Goal: Information Seeking & Learning: Learn about a topic

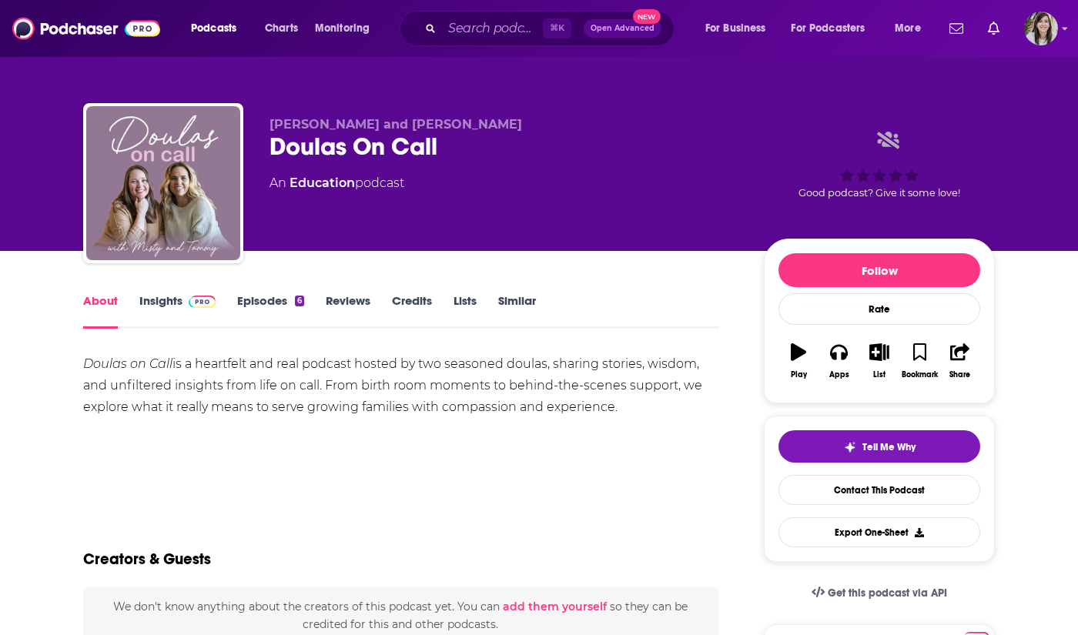
click at [168, 302] on link "Insights" at bounding box center [177, 310] width 76 height 35
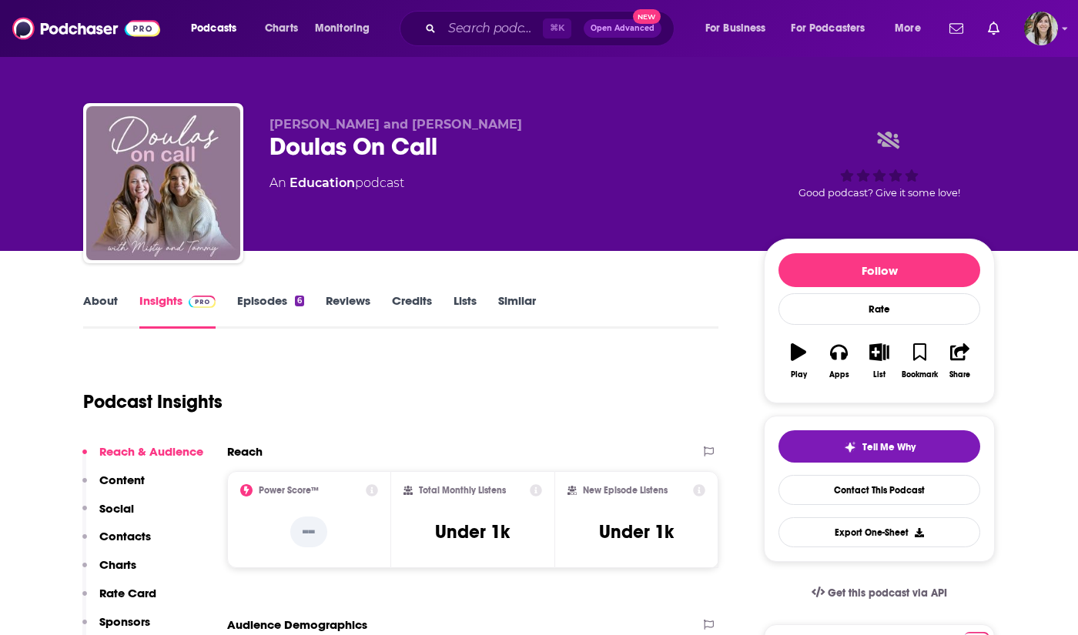
click at [319, 146] on div "Doulas On Call" at bounding box center [503, 147] width 469 height 30
copy div "Doulas On Call"
click at [353, 156] on div "Doulas On Call" at bounding box center [503, 147] width 469 height 30
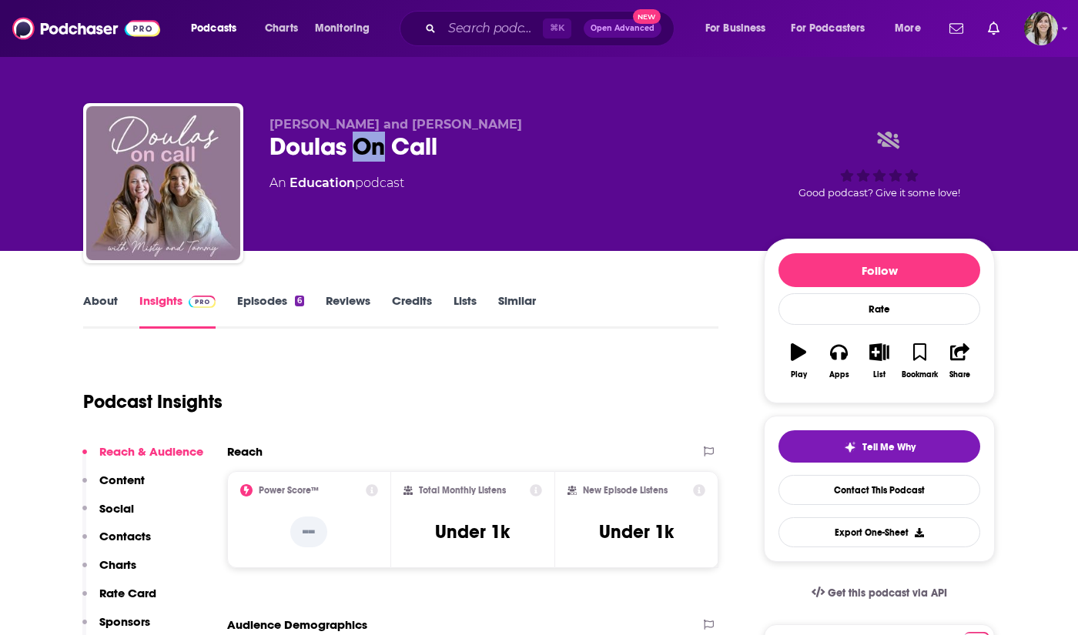
click at [353, 156] on div "Doulas On Call" at bounding box center [503, 147] width 469 height 30
copy div "Doulas On Call"
click at [95, 27] on img at bounding box center [86, 28] width 148 height 29
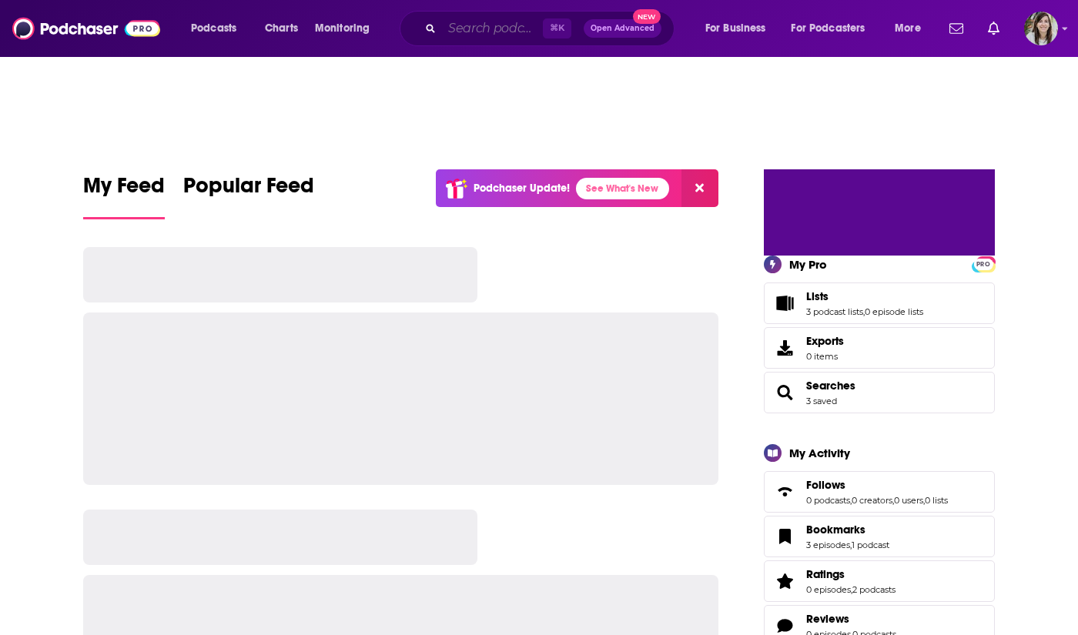
click at [476, 34] on input "Search podcasts, credits, & more..." at bounding box center [492, 28] width 101 height 25
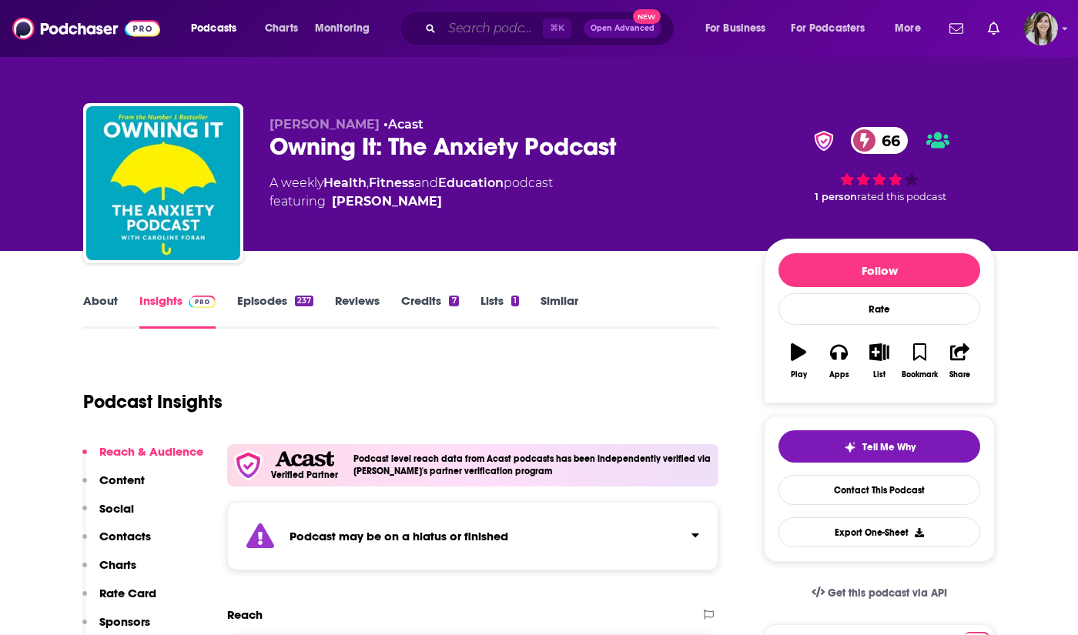
click at [481, 37] on input "Search podcasts, credits, & more..." at bounding box center [492, 28] width 101 height 25
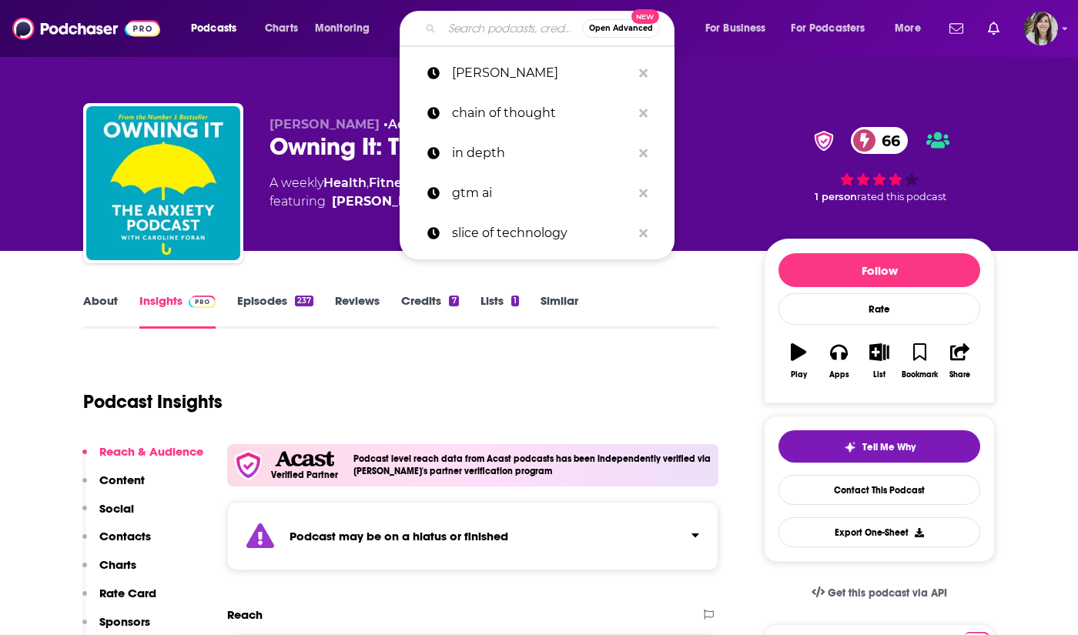
paste input "That Aged Well"
type input "That Aged Well"
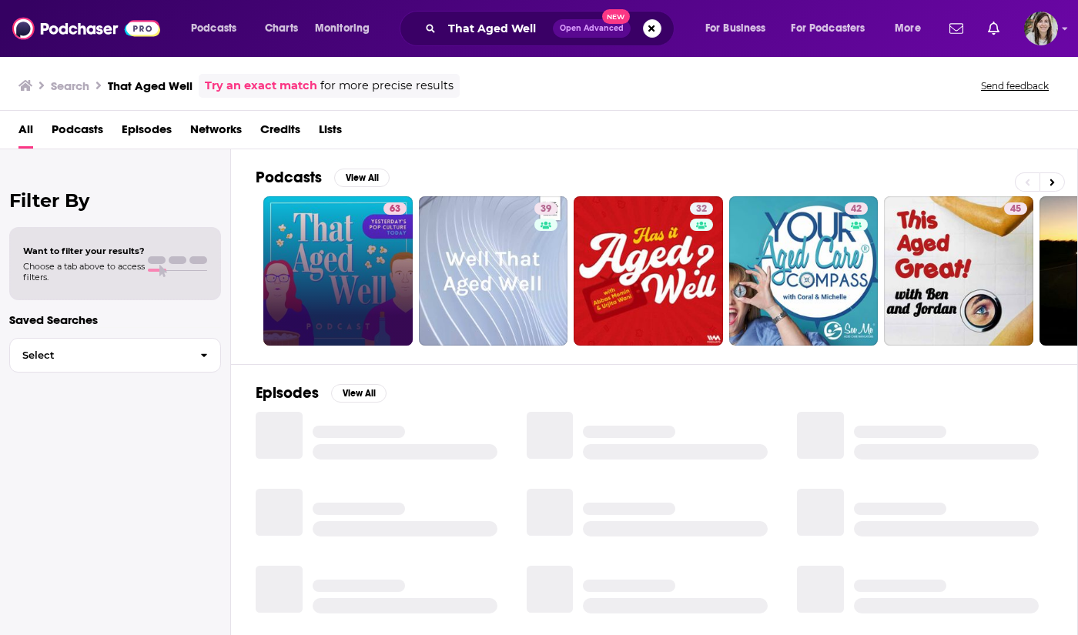
click at [361, 223] on link "63" at bounding box center [337, 270] width 149 height 149
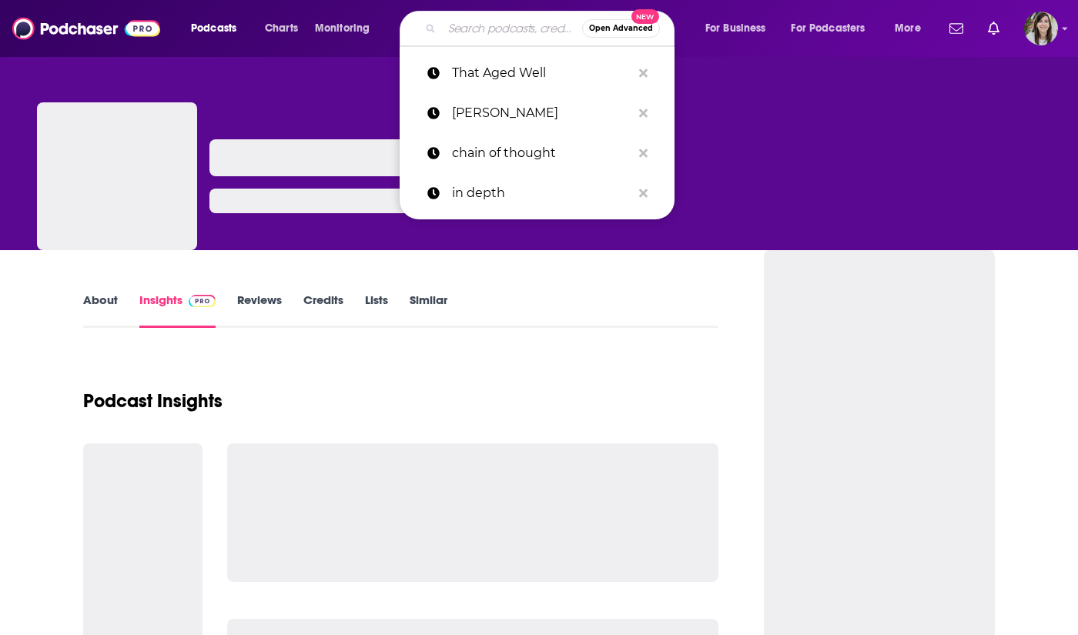
click at [523, 29] on input "Search podcasts, credits, & more..." at bounding box center [512, 28] width 140 height 25
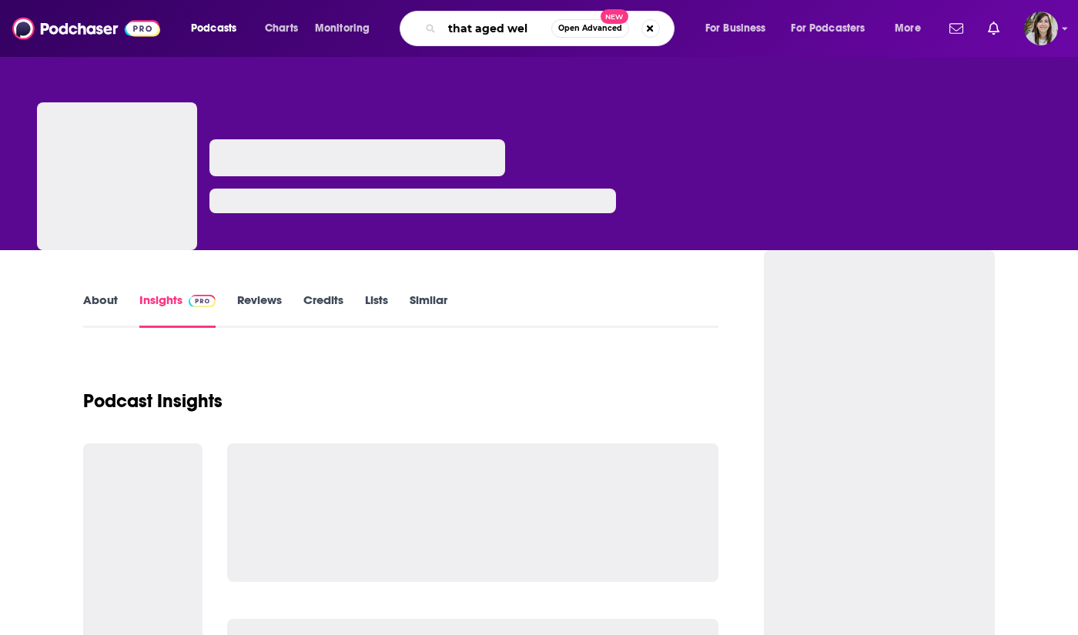
type input "that aged well"
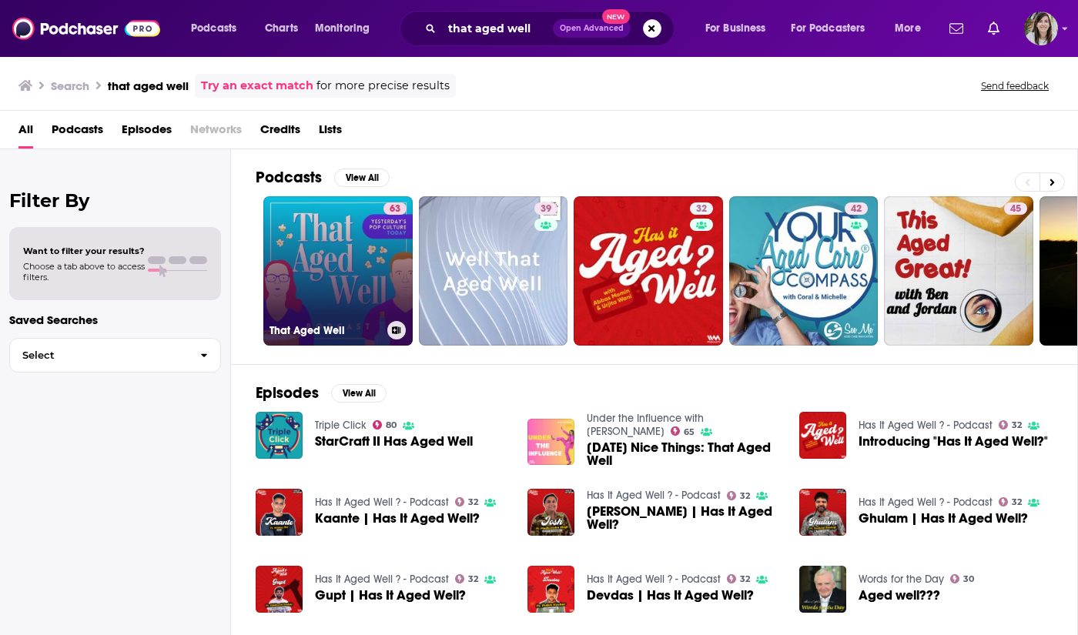
click at [332, 264] on link "63 That Aged Well" at bounding box center [337, 270] width 149 height 149
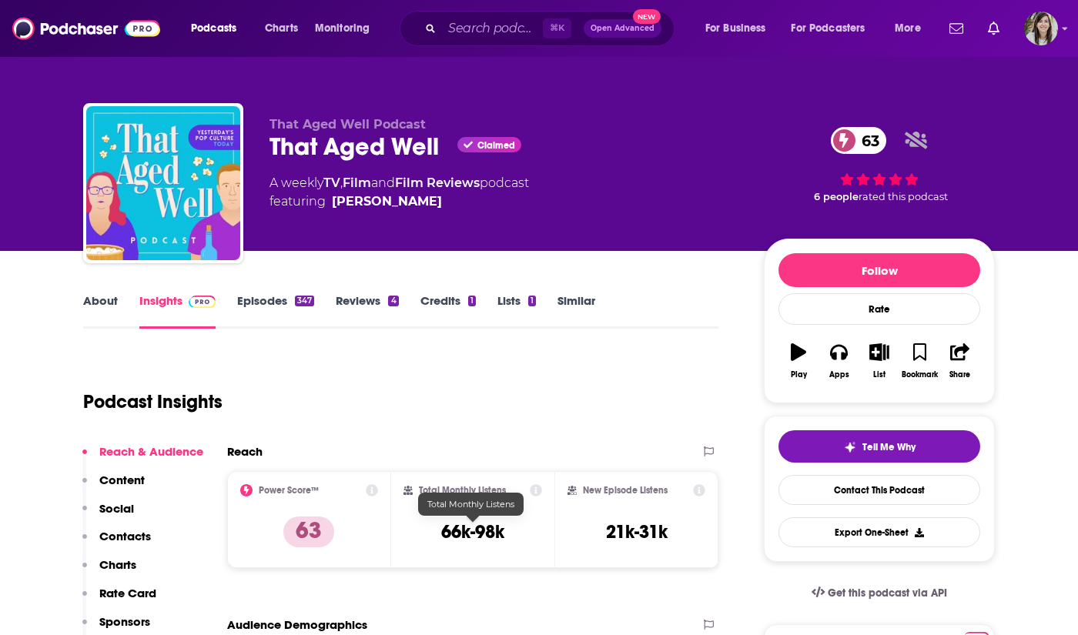
click at [466, 537] on h3 "66k-98k" at bounding box center [472, 531] width 63 height 23
copy div "66k-98k"
click at [467, 26] on input "Search podcasts, credits, & more..." at bounding box center [492, 28] width 101 height 25
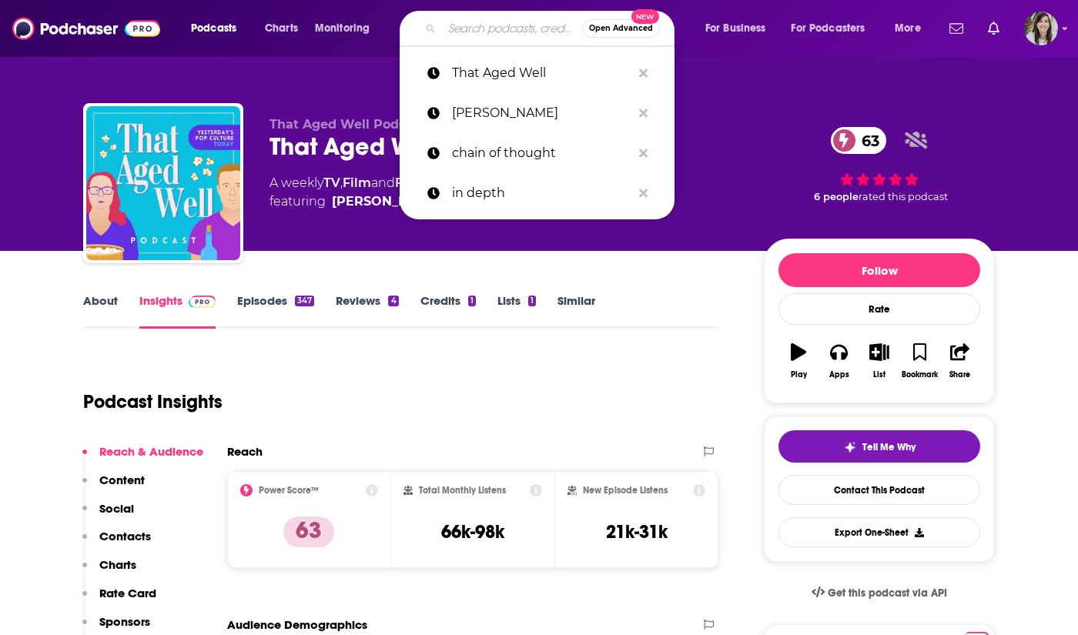
paste input "Piecing It Together"
type input "Piecing It Together"
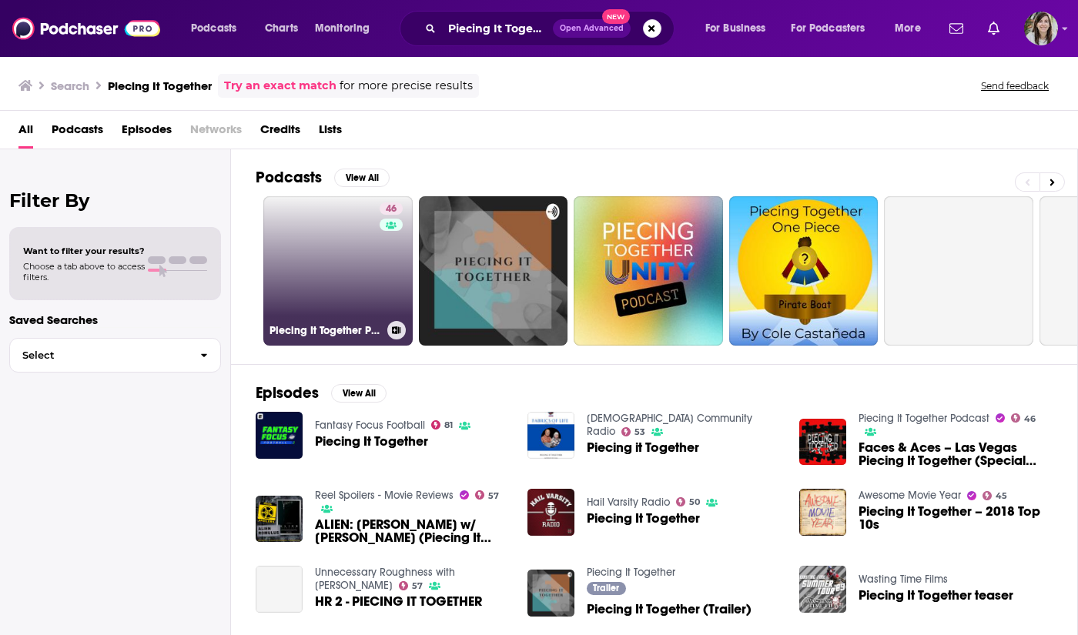
click at [338, 328] on h3 "Piecing It Together Podcast" at bounding box center [325, 330] width 112 height 13
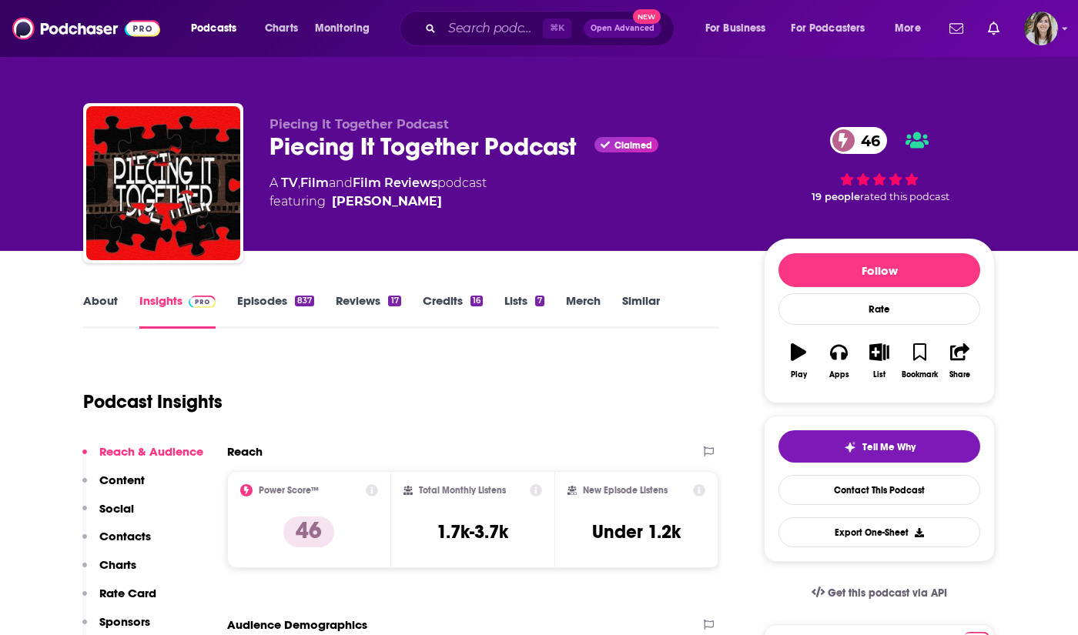
click at [491, 532] on h3 "1.7k-3.7k" at bounding box center [472, 531] width 72 height 23
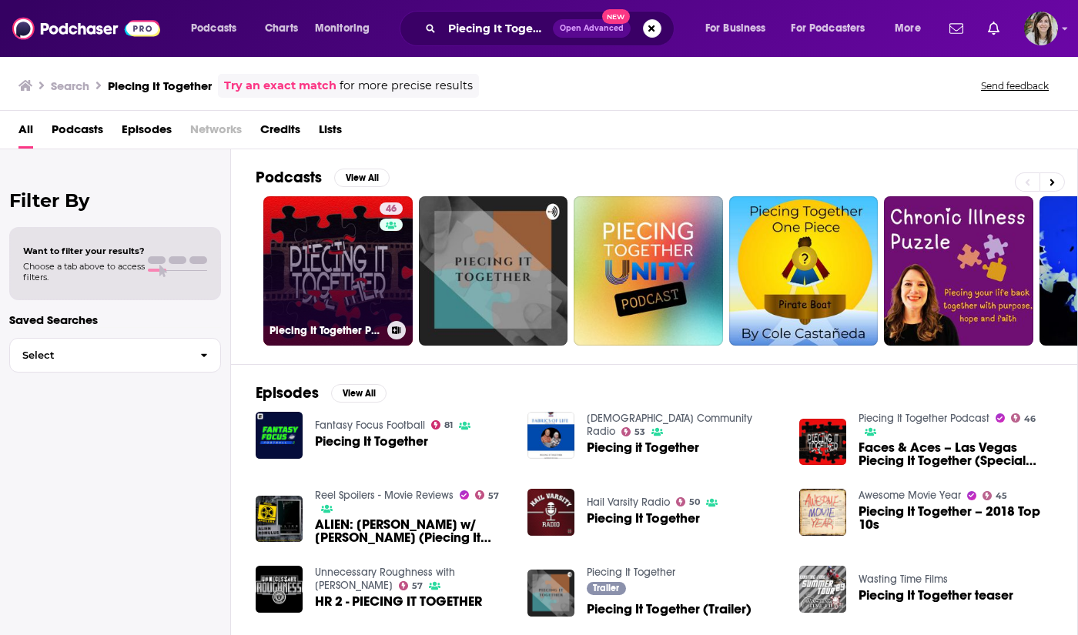
click at [332, 282] on link "46 Piecing It Together Podcast" at bounding box center [337, 270] width 149 height 149
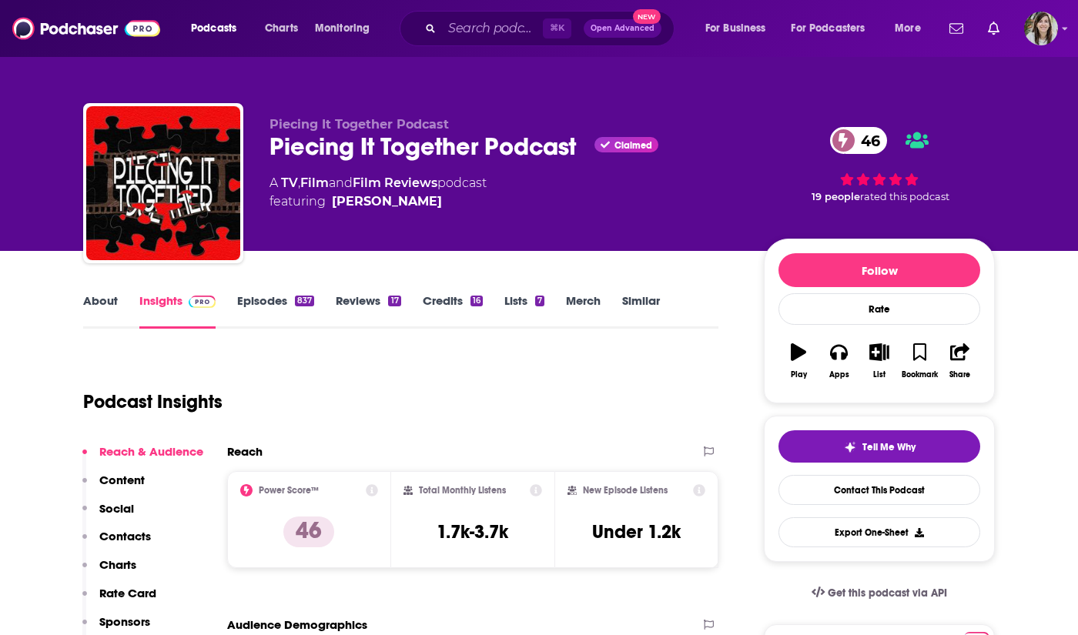
click at [96, 298] on link "About" at bounding box center [100, 310] width 35 height 35
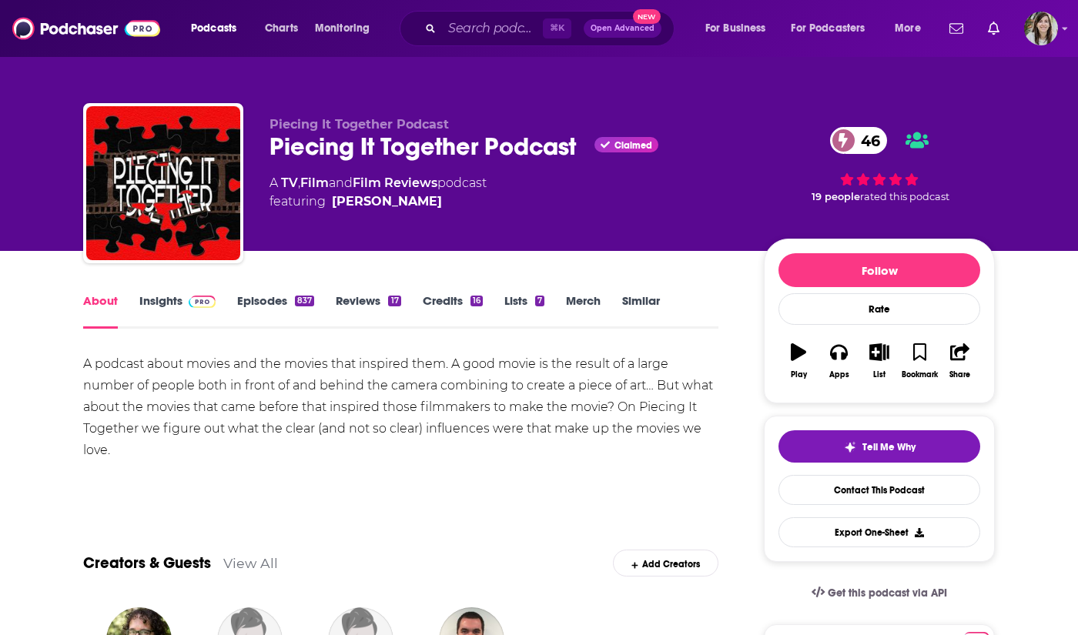
click at [510, 9] on div "Podcasts Charts Monitoring ⌘ K Open Advanced New For Business For Podcasters Mo…" at bounding box center [539, 28] width 1078 height 57
click at [510, 25] on input "Search podcasts, credits, & more..." at bounding box center [492, 28] width 101 height 25
paste input "DC Batman"
type input "DC Batman"
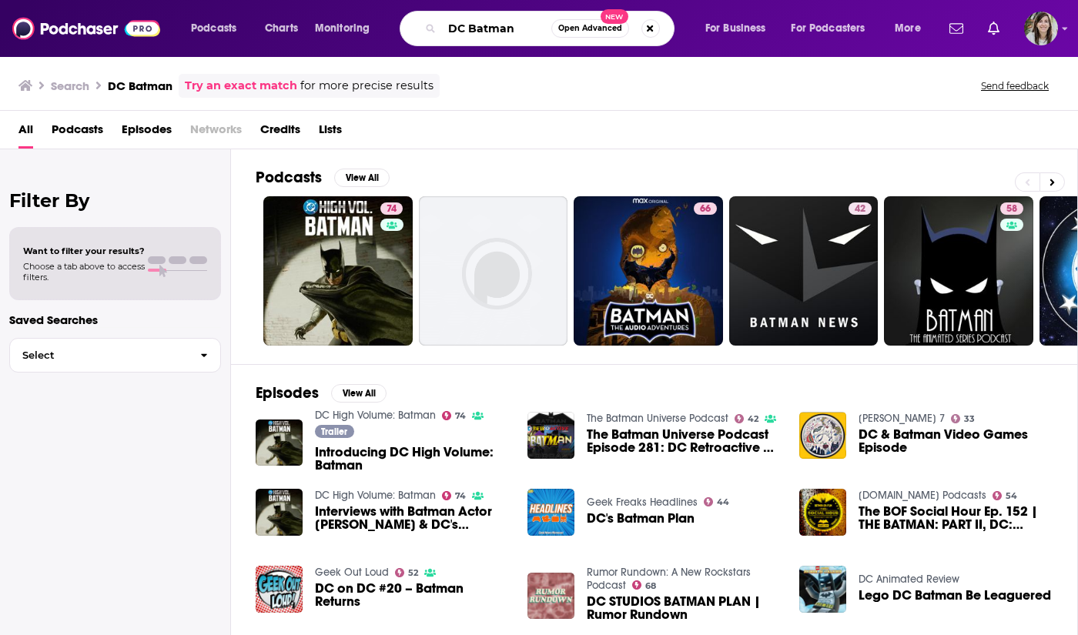
click at [482, 23] on input "DC Batman" at bounding box center [496, 28] width 109 height 25
paste input "The Movies That Raised Us"
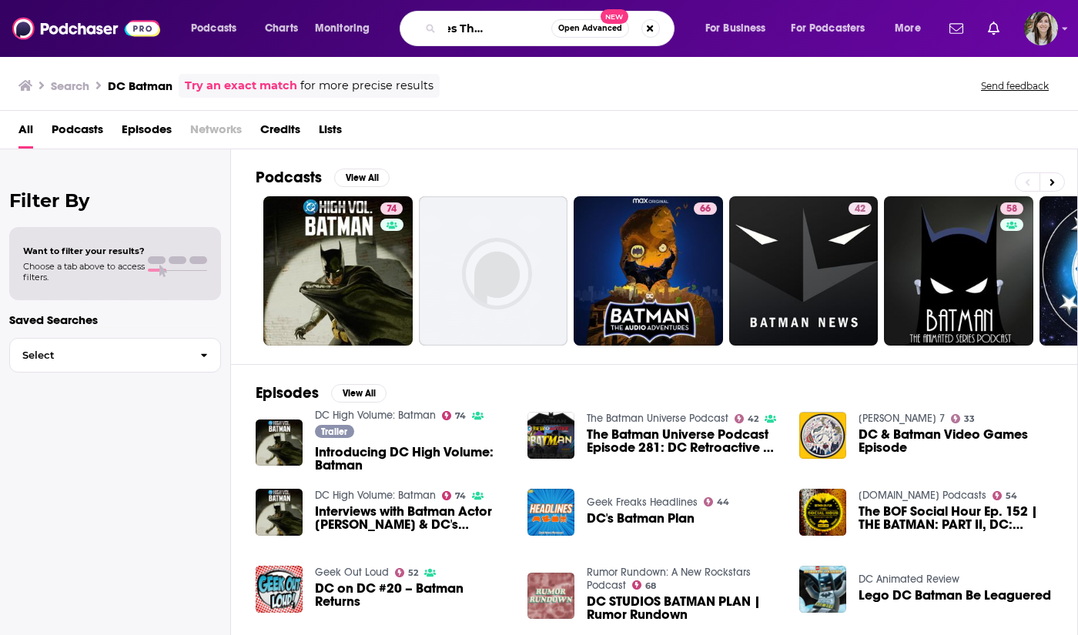
type input "The Movies That Raised Us"
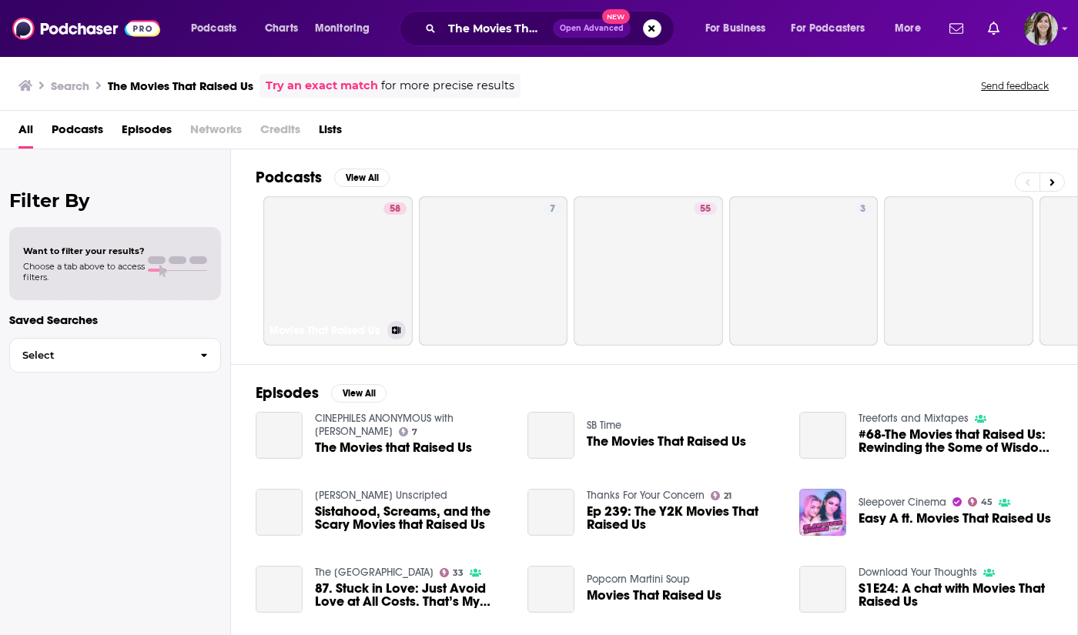
click at [362, 276] on link "58 Movies That Raised Us" at bounding box center [337, 270] width 149 height 149
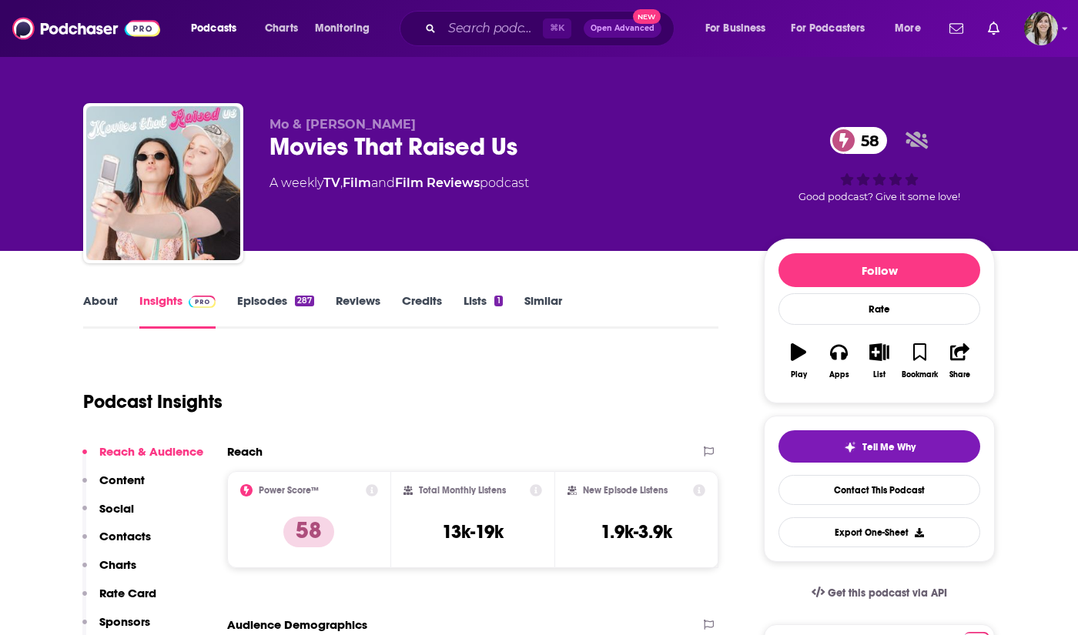
click at [466, 521] on h3 "13k-19k" at bounding box center [473, 531] width 62 height 23
copy div "13k-19k"
click at [491, 17] on input "Search podcasts, credits, & more..." at bounding box center [492, 28] width 101 height 25
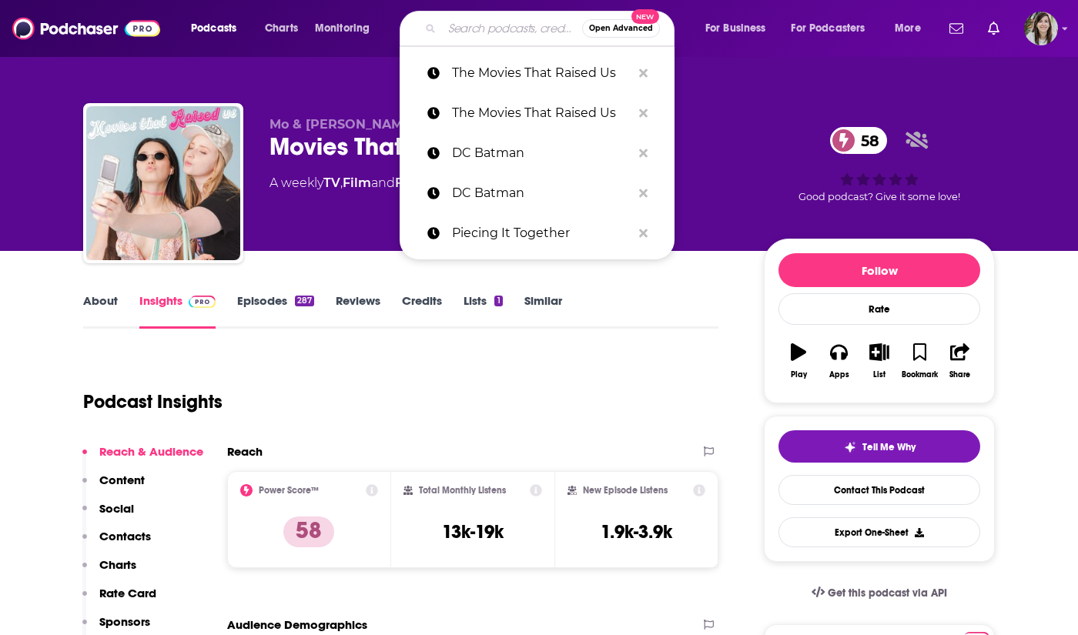
paste input "Scumbags Of History"
type input "Scumbags Of History"
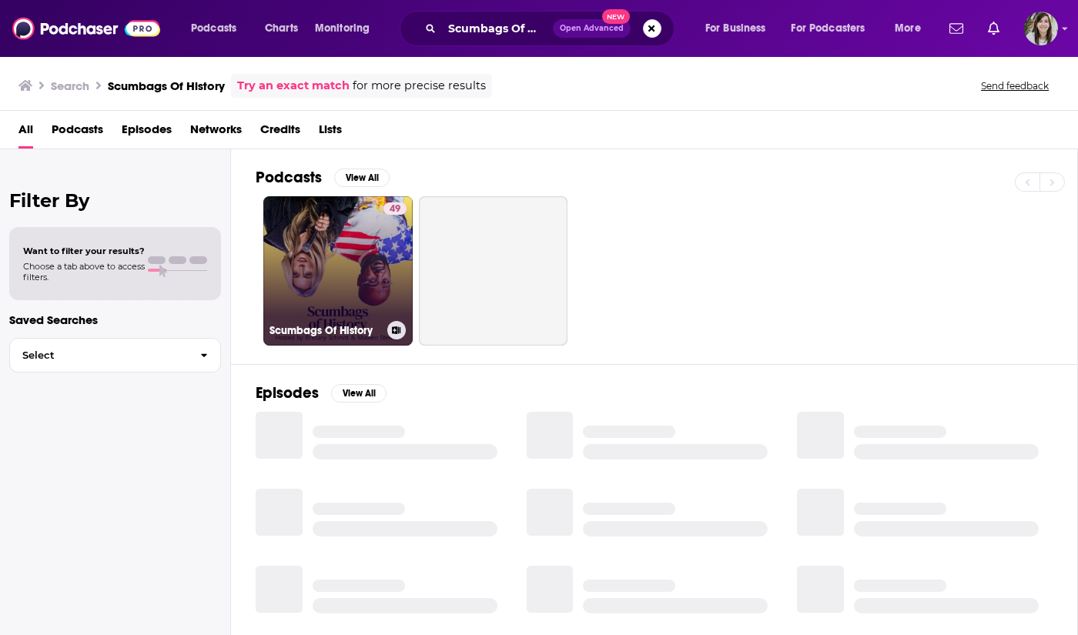
click at [353, 259] on link "49 Scumbags Of History" at bounding box center [337, 270] width 149 height 149
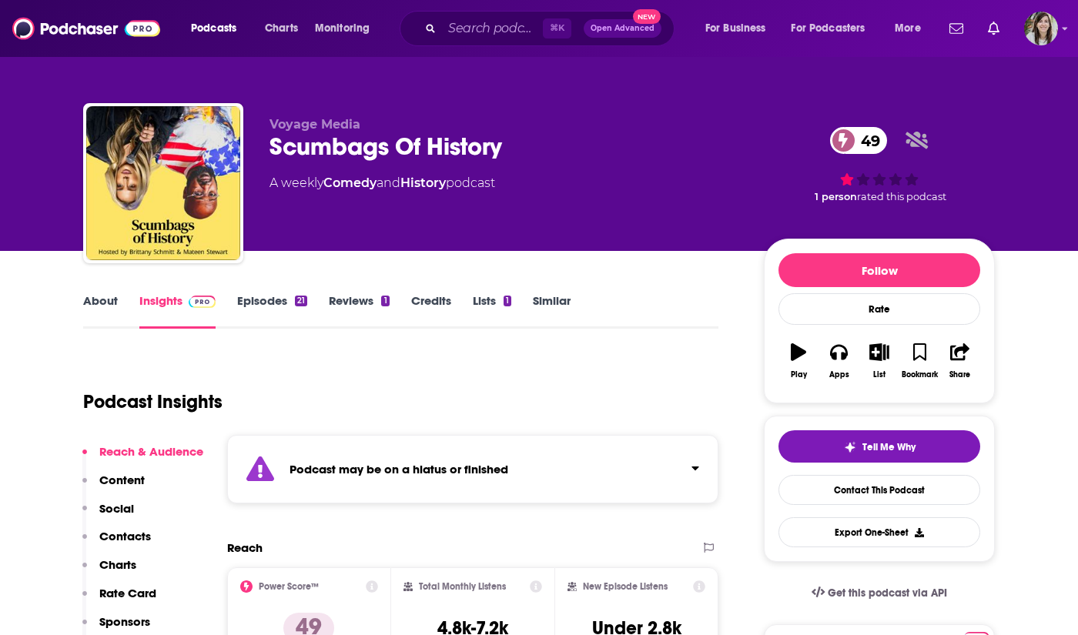
click at [483, 473] on strong "Podcast may be on a hiatus or finished" at bounding box center [398, 469] width 219 height 15
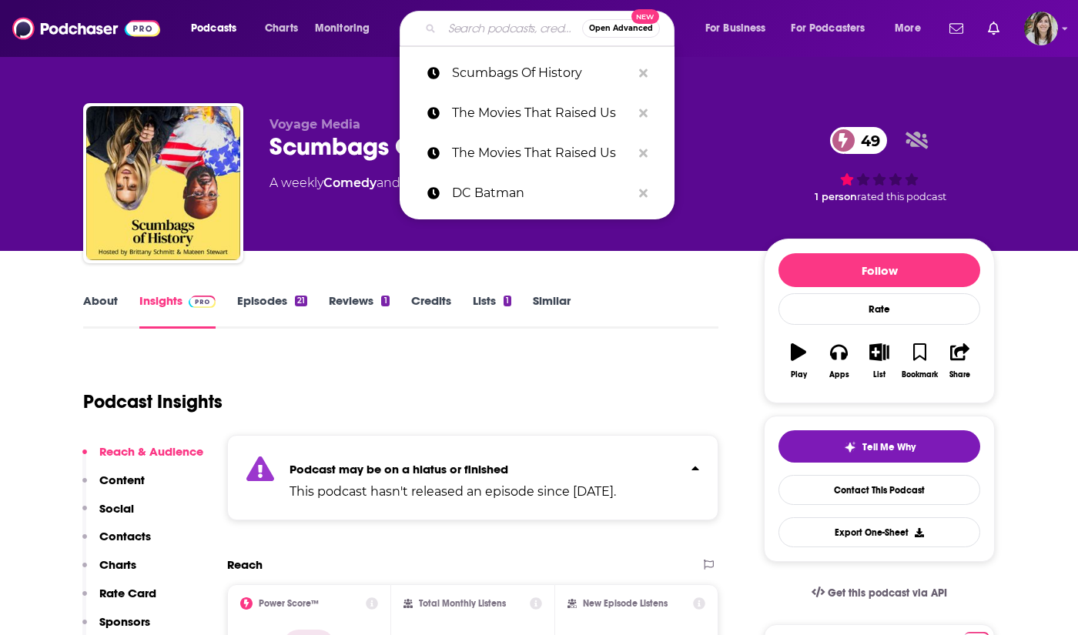
click at [476, 35] on input "Search podcasts, credits, & more..." at bounding box center [512, 28] width 140 height 25
paste input "History of the 90s"
type input "History of the 90s"
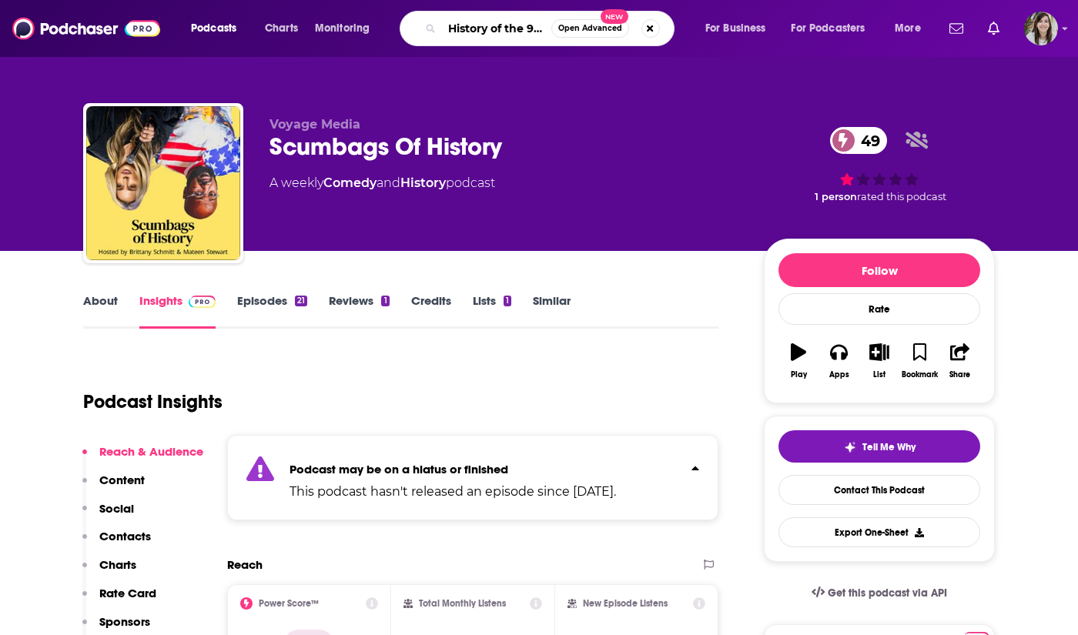
scroll to position [0, 5]
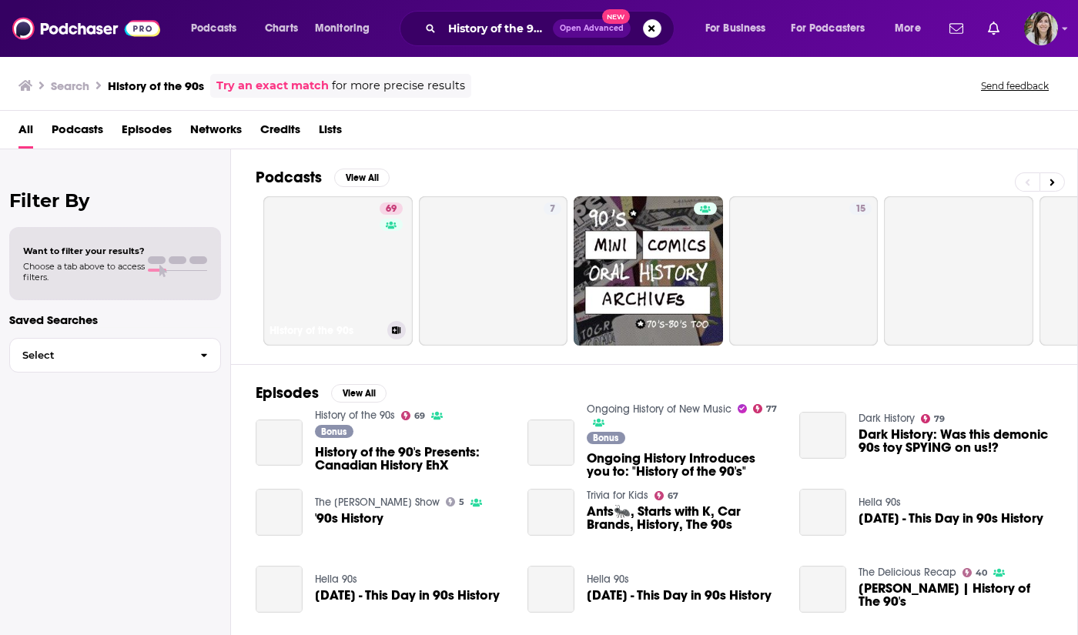
click at [383, 281] on div "69" at bounding box center [392, 261] width 27 height 119
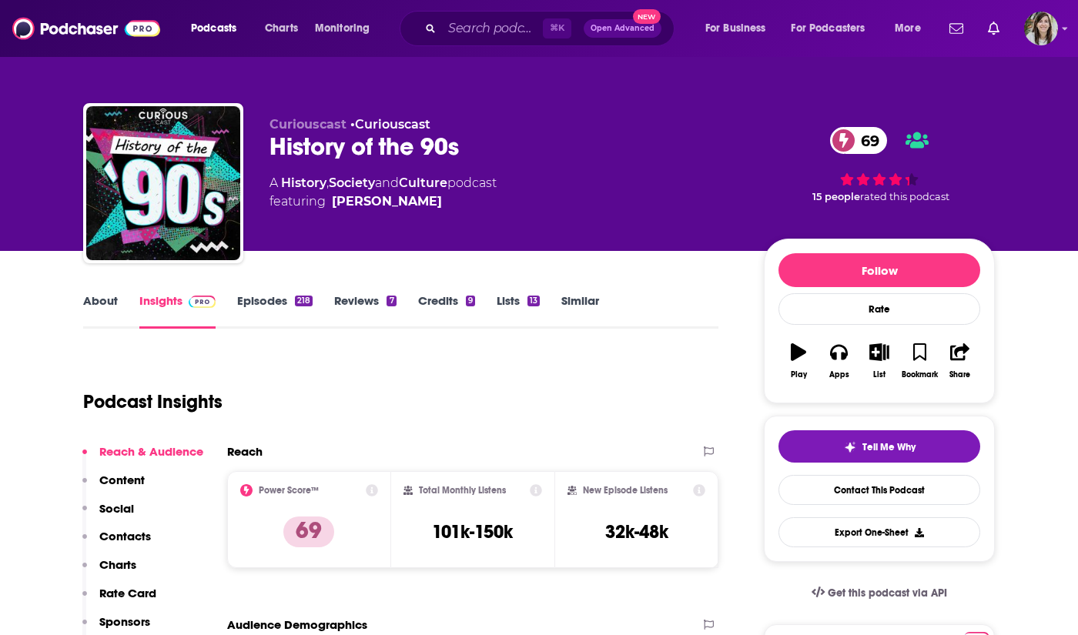
click at [463, 532] on h3 "101k-150k" at bounding box center [472, 531] width 81 height 23
copy div "101k-150k"
